Goal: Navigation & Orientation: Find specific page/section

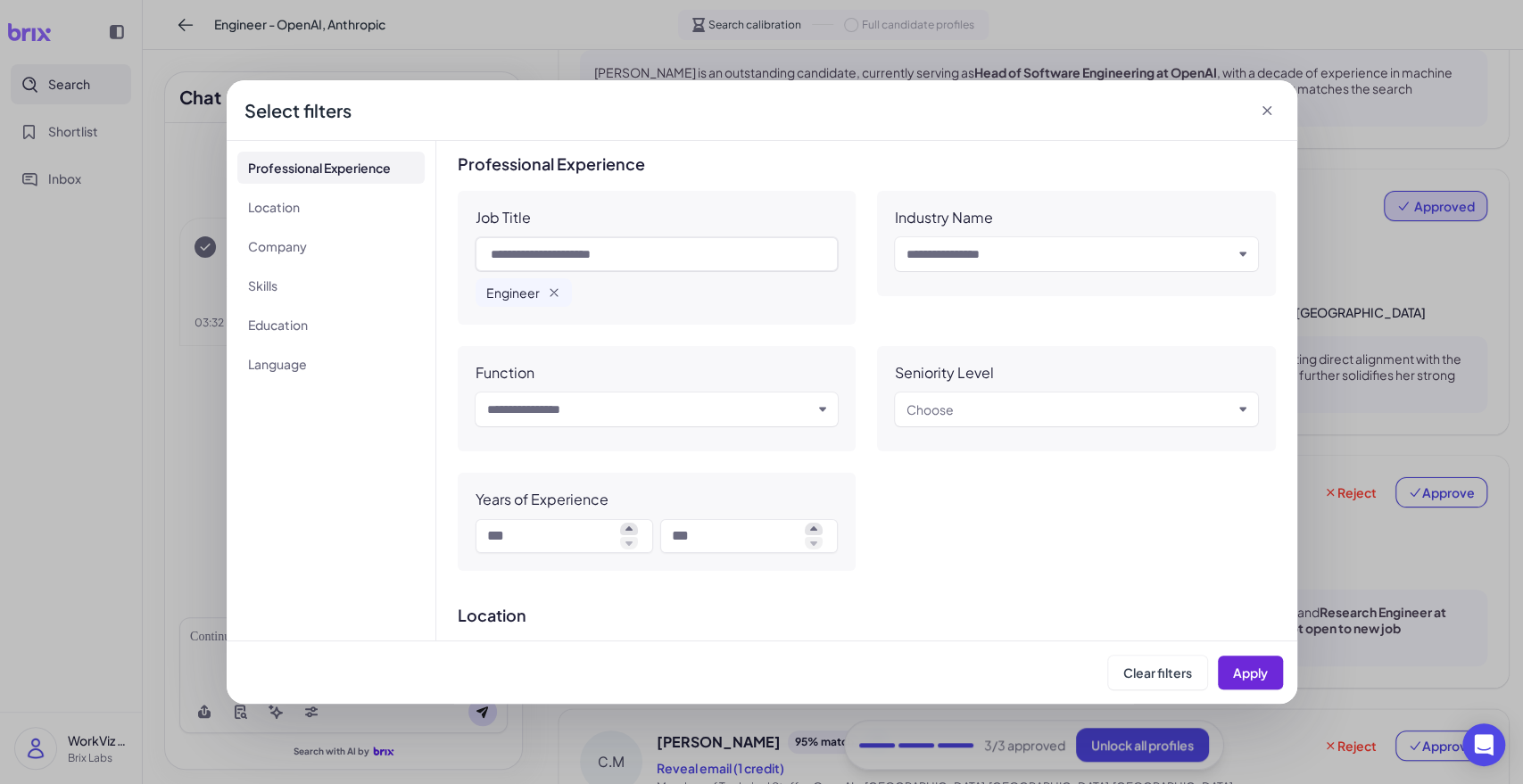
scroll to position [991, 0]
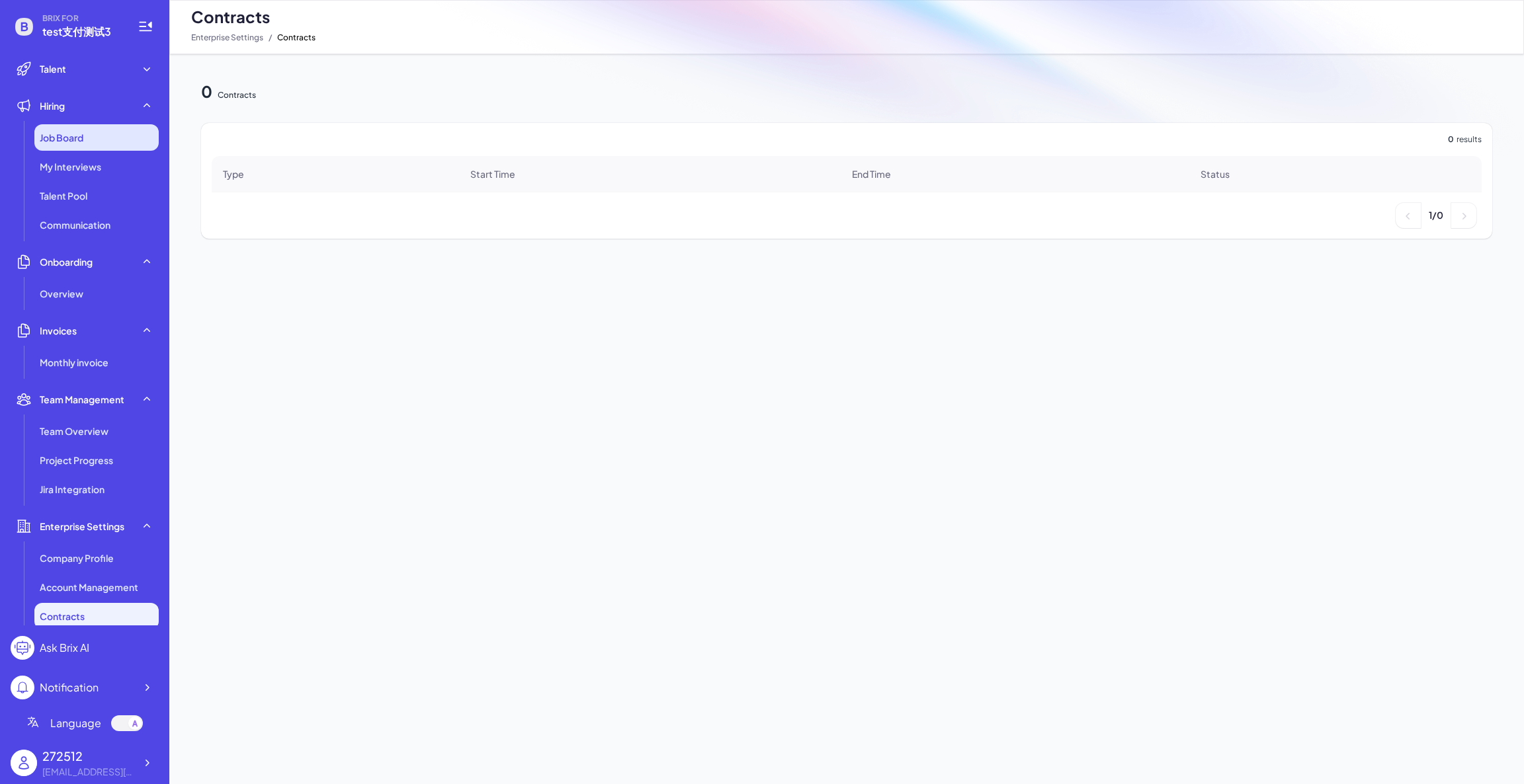
click at [87, 141] on div "Job Board" at bounding box center [96, 137] width 124 height 26
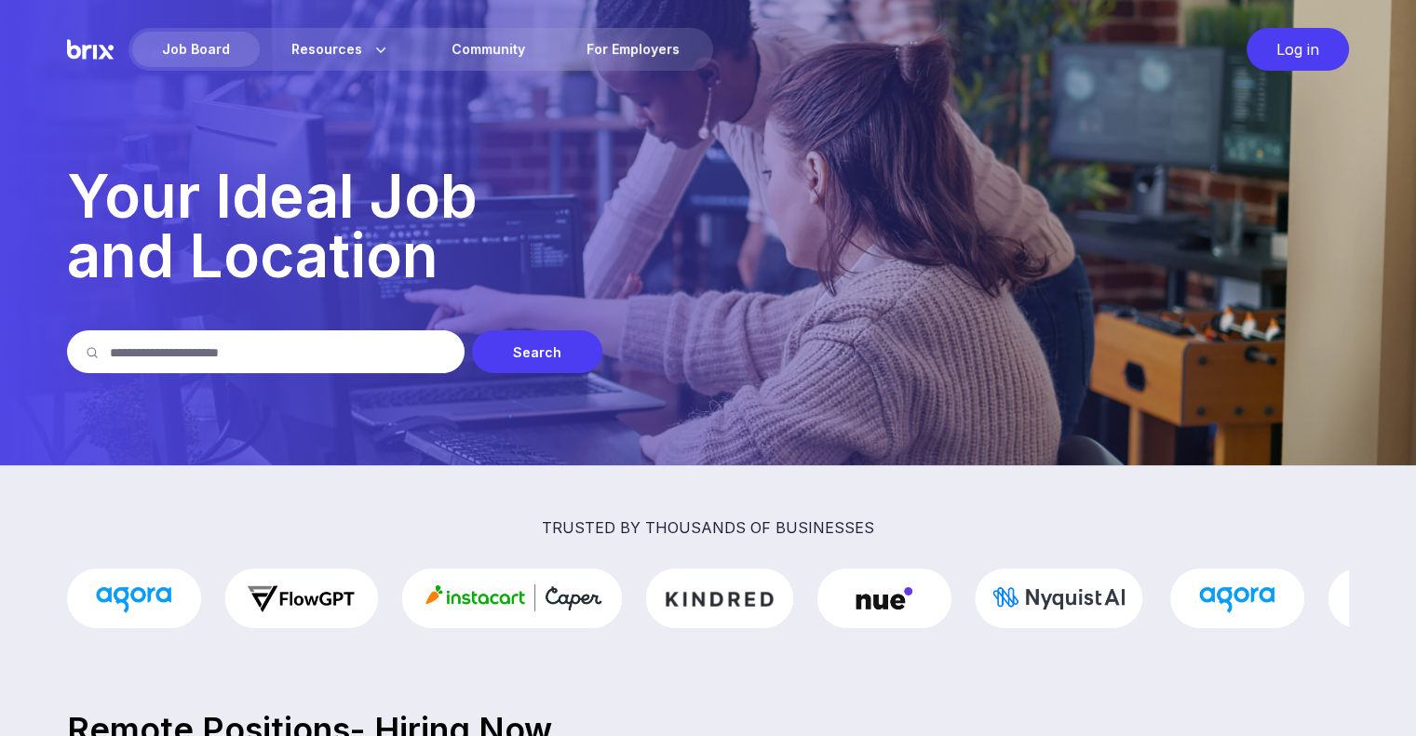
scroll to position [644, 0]
